Goal: Task Accomplishment & Management: Use online tool/utility

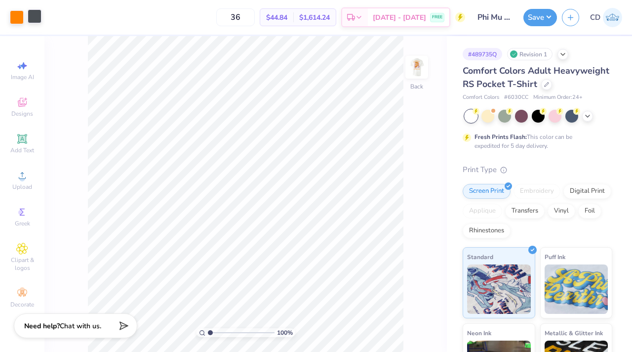
click at [39, 16] on div at bounding box center [35, 16] width 14 height 14
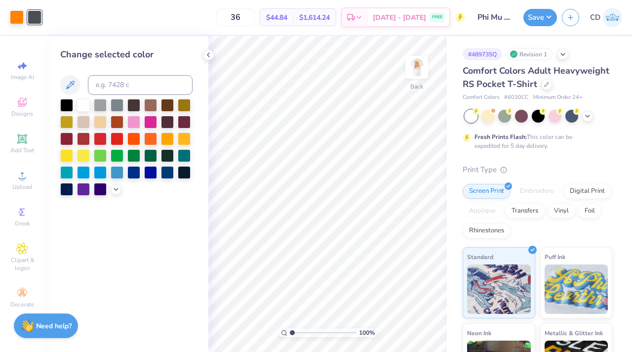
click at [120, 97] on div "Change selected color" at bounding box center [126, 122] width 132 height 148
click at [120, 68] on div "Change selected color" at bounding box center [126, 122] width 132 height 148
click at [120, 85] on input at bounding box center [140, 85] width 105 height 20
type input "151"
click at [423, 69] on img at bounding box center [417, 67] width 40 height 40
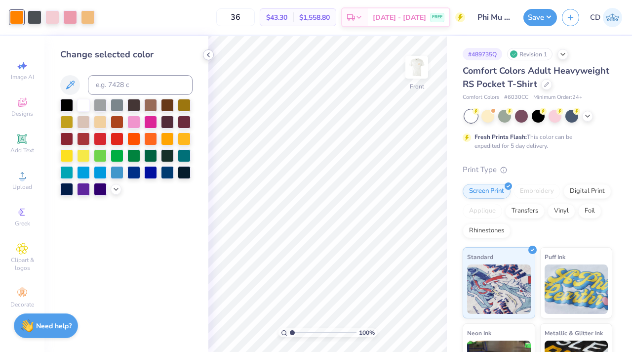
click at [209, 56] on icon at bounding box center [208, 55] width 8 height 8
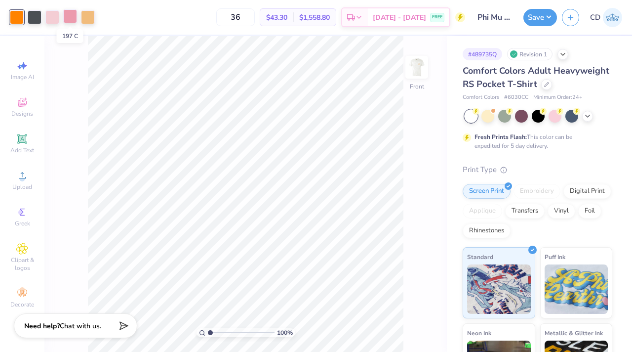
click at [71, 18] on div at bounding box center [70, 16] width 14 height 14
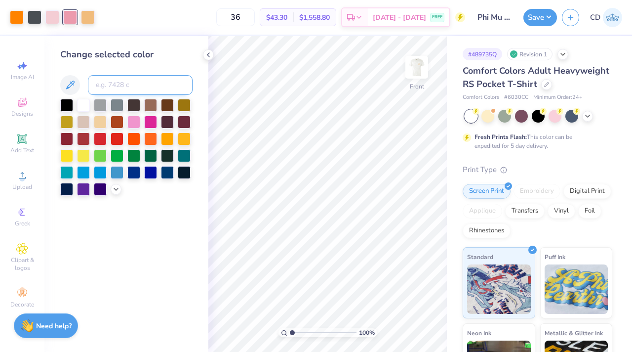
click at [102, 81] on input at bounding box center [140, 85] width 105 height 20
type input "7422"
click at [401, 324] on icon at bounding box center [401, 324] width 10 height 10
click at [111, 77] on input at bounding box center [140, 85] width 105 height 20
type input "197"
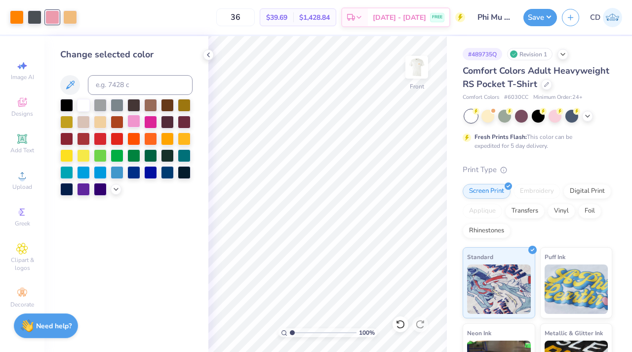
click at [133, 120] on div at bounding box center [133, 121] width 13 height 13
click at [113, 196] on div "Change selected color" at bounding box center [126, 194] width 164 height 316
click at [115, 192] on div at bounding box center [116, 188] width 11 height 11
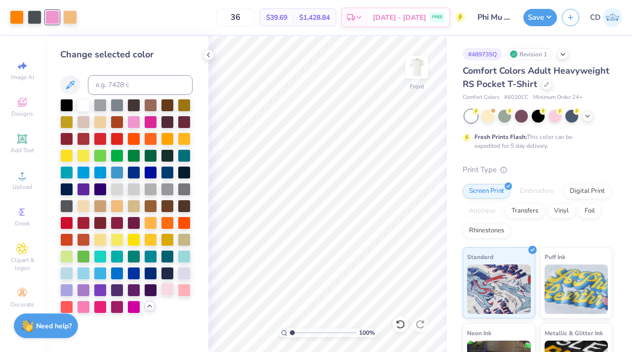
click at [167, 291] on div at bounding box center [167, 288] width 13 height 13
click at [187, 289] on div at bounding box center [184, 288] width 13 height 13
click at [165, 289] on div at bounding box center [167, 288] width 13 height 13
click at [184, 289] on div at bounding box center [184, 288] width 13 height 13
click at [171, 292] on div at bounding box center [167, 288] width 13 height 13
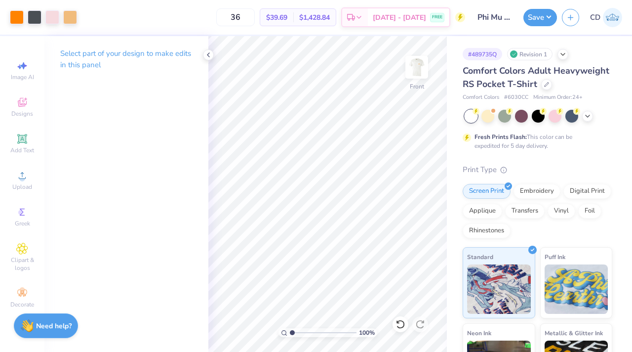
click at [523, 12] on div "Art colors 36 $39.69 Per Item $1,428.84 Total Est. Delivery Sep 12 - 15 FREE De…" at bounding box center [316, 17] width 632 height 35
click at [530, 19] on button "Save" at bounding box center [541, 15] width 34 height 17
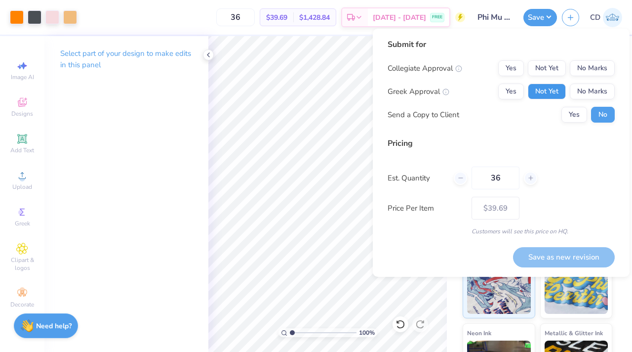
click at [556, 89] on button "Not Yet" at bounding box center [547, 91] width 38 height 16
click at [579, 64] on button "No Marks" at bounding box center [592, 68] width 45 height 16
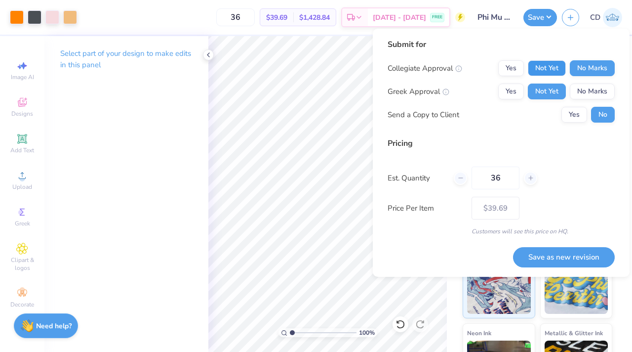
click at [555, 69] on button "Not Yet" at bounding box center [547, 68] width 38 height 16
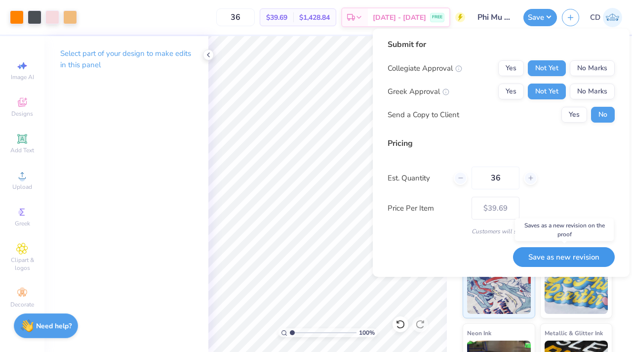
click at [550, 250] on button "Save as new revision" at bounding box center [564, 257] width 102 height 20
type input "$39.69"
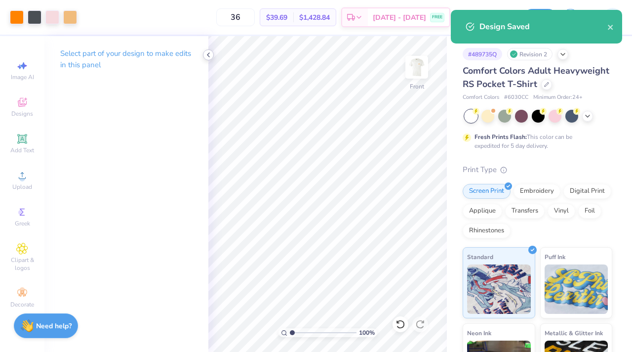
click at [209, 54] on icon at bounding box center [208, 55] width 8 height 8
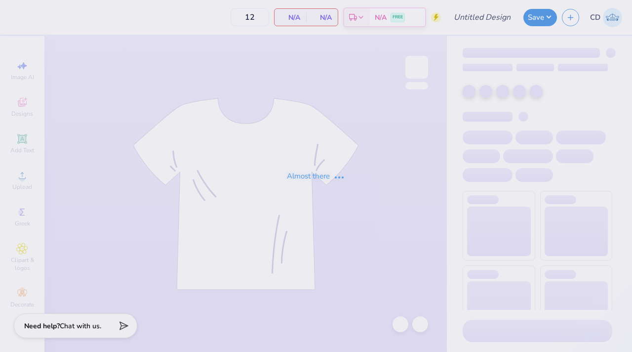
type input "Phi mu [GEOGRAPHIC_DATA]/ jersey shore"
type input "48"
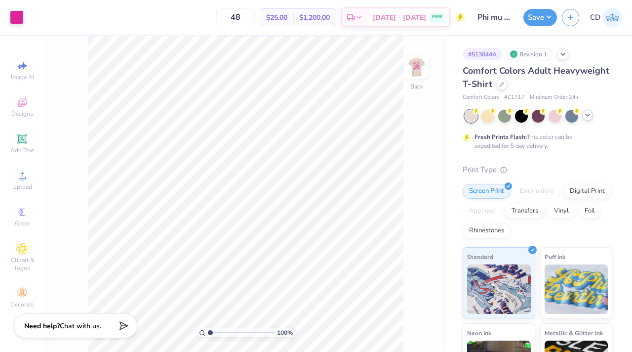
click at [585, 119] on div at bounding box center [587, 115] width 11 height 11
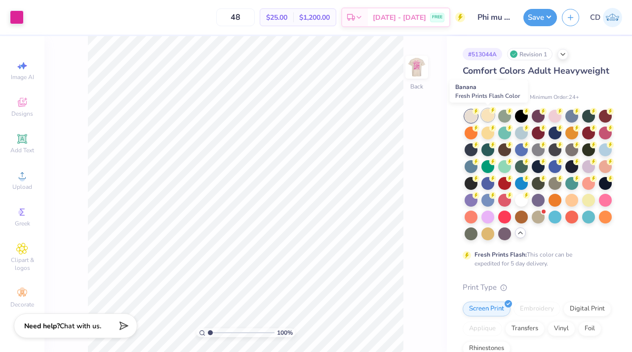
click at [483, 118] on div at bounding box center [488, 115] width 13 height 13
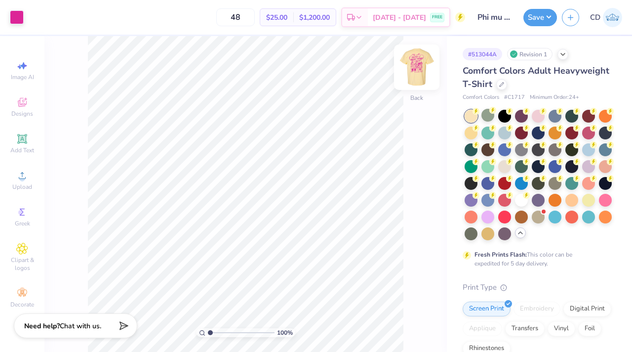
click at [415, 63] on img at bounding box center [417, 67] width 40 height 40
click at [411, 73] on img at bounding box center [417, 67] width 40 height 40
click at [426, 67] on img at bounding box center [417, 67] width 40 height 40
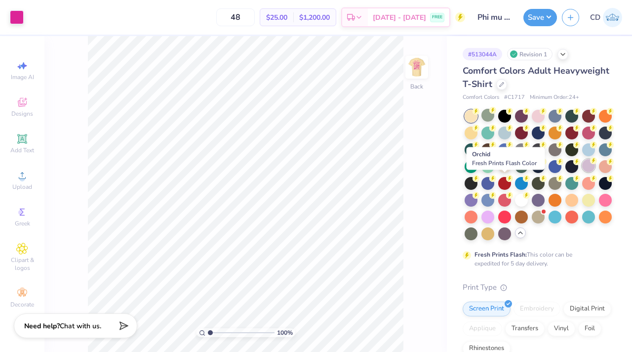
click at [582, 172] on div at bounding box center [588, 165] width 13 height 13
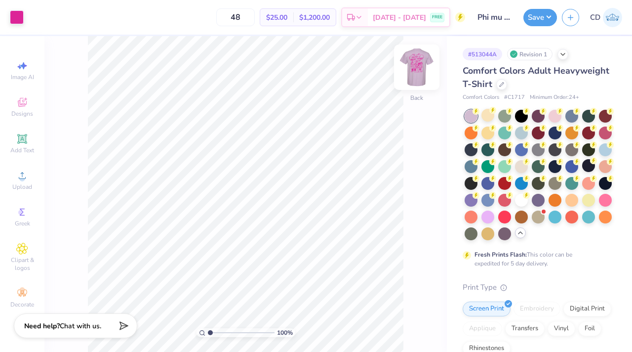
click at [419, 75] on img at bounding box center [417, 67] width 40 height 40
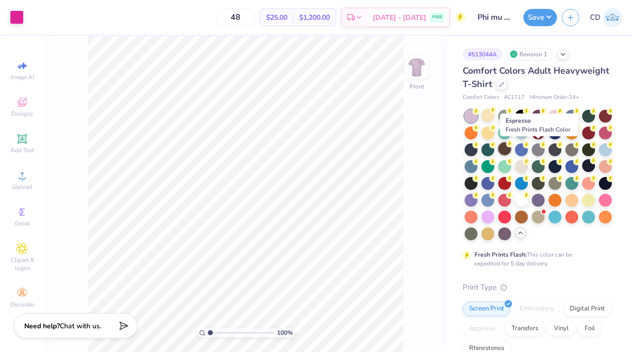
click at [511, 154] on div at bounding box center [504, 148] width 13 height 13
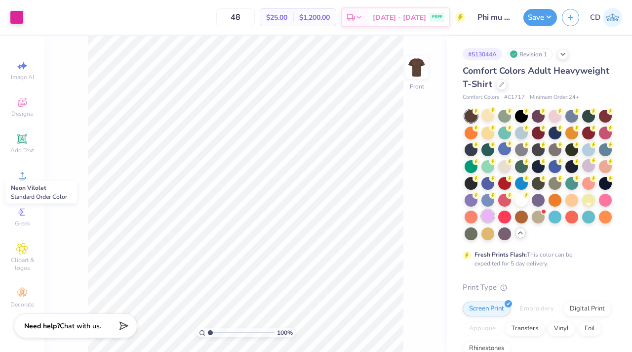
click at [494, 214] on div at bounding box center [488, 215] width 13 height 13
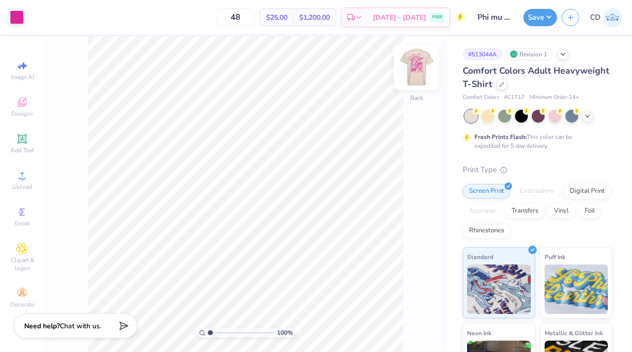
click at [414, 67] on img at bounding box center [417, 67] width 40 height 40
click at [592, 114] on div at bounding box center [587, 115] width 11 height 11
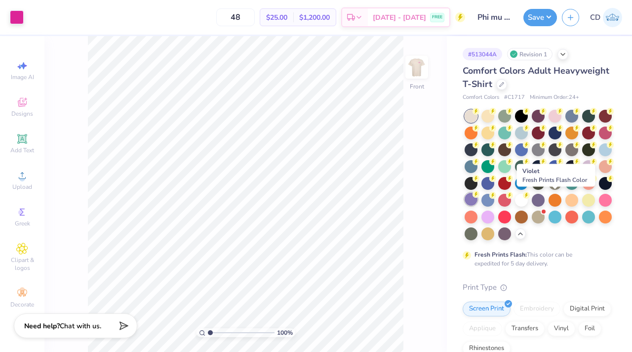
click at [478, 203] on div at bounding box center [471, 199] width 13 height 13
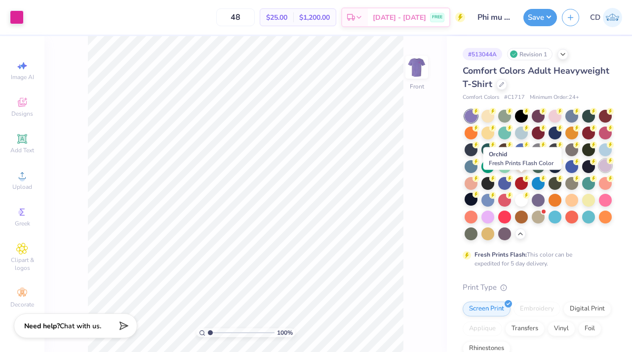
click at [599, 172] on div at bounding box center [605, 165] width 13 height 13
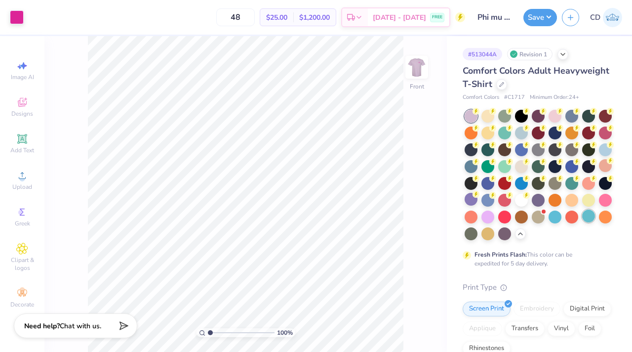
click at [582, 222] on div at bounding box center [588, 215] width 13 height 13
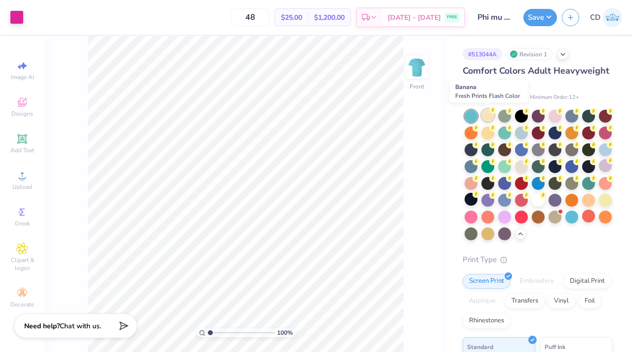
click at [490, 114] on div at bounding box center [488, 115] width 13 height 13
